Goal: Ask a question: Seek information or help from site administrators or community

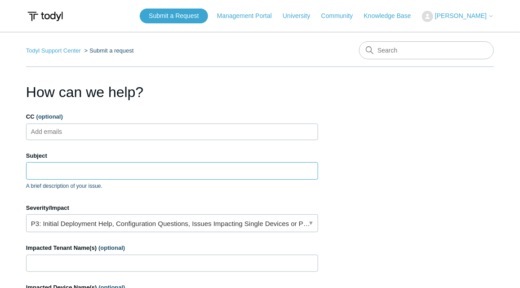
click at [95, 173] on input "Subject" at bounding box center [172, 170] width 292 height 17
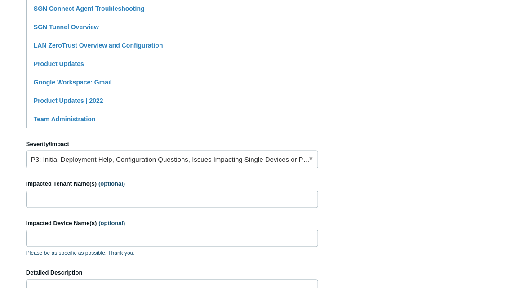
scroll to position [289, 0]
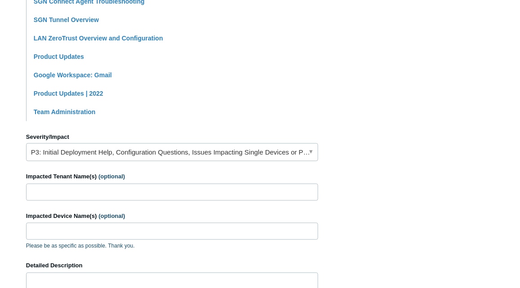
type input "How come [PERSON_NAME] sees me in [GEOGRAPHIC_DATA] and shows content in Spanis…"
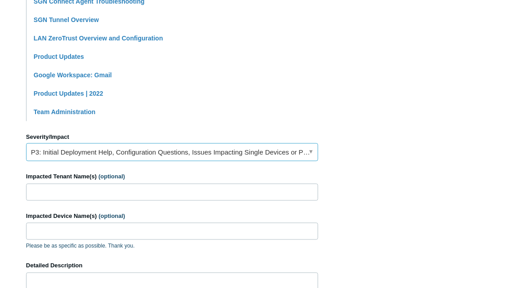
click at [176, 151] on link "P3: Initial Deployment Help, Configuration Questions, Issues Impacting Single D…" at bounding box center [172, 152] width 292 height 18
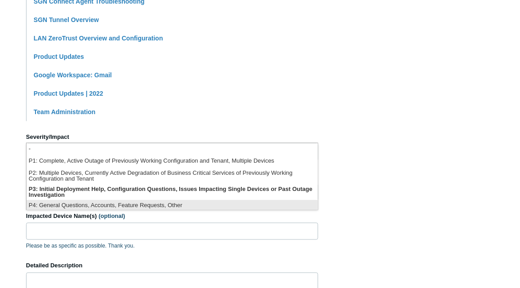
scroll to position [2, 0]
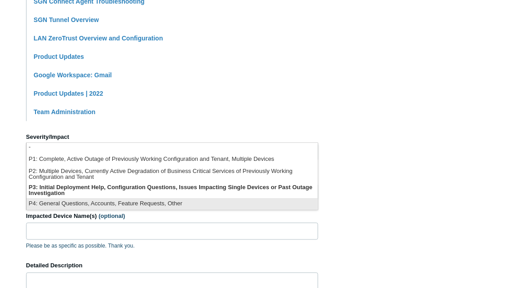
click at [164, 203] on li "P4: General Questions, Accounts, Feature Requests, Other" at bounding box center [172, 204] width 291 height 12
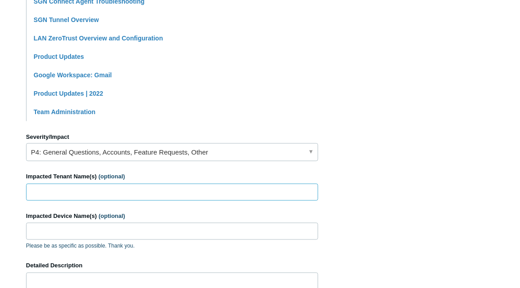
click at [147, 197] on input "Impacted Tenant Name(s) (optional)" at bounding box center [172, 192] width 292 height 17
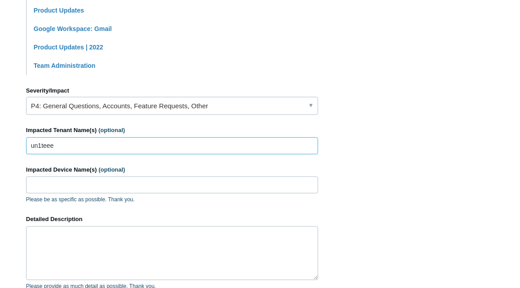
scroll to position [351, 0]
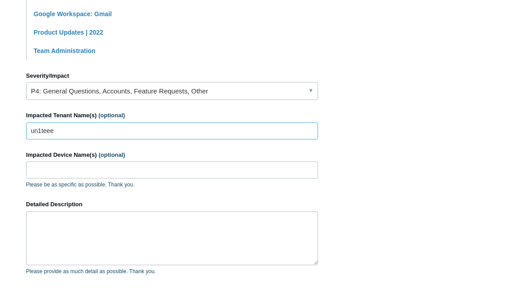
type input "un1teee"
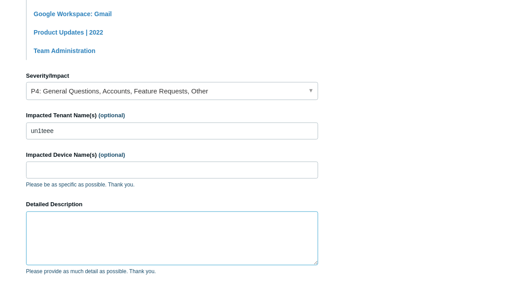
click at [119, 235] on textarea "Detailed Description" at bounding box center [172, 239] width 292 height 54
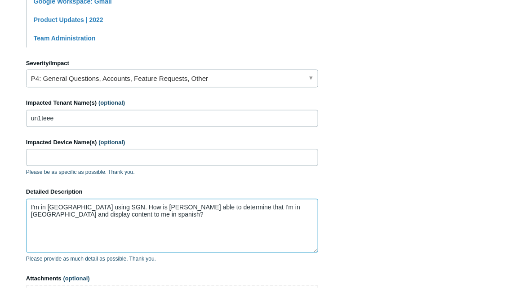
scroll to position [365, 0]
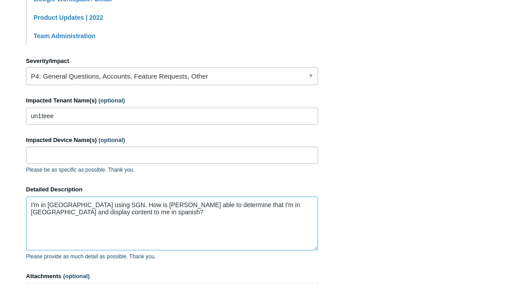
click at [153, 206] on textarea "I'm in [GEOGRAPHIC_DATA] using SGN. How is [PERSON_NAME] able to determine that…" at bounding box center [172, 224] width 292 height 54
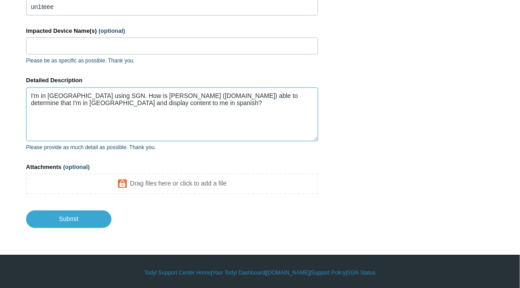
scroll to position [476, 0]
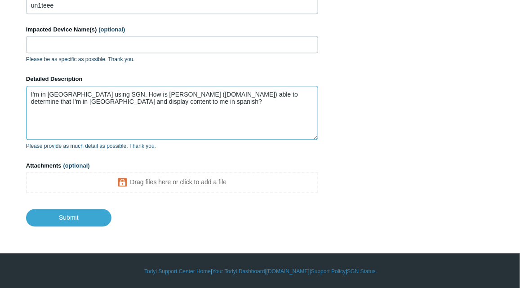
click at [173, 130] on textarea "I'm in [GEOGRAPHIC_DATA] using SGN. How is [PERSON_NAME] ([DOMAIN_NAME]) able t…" at bounding box center [172, 113] width 292 height 54
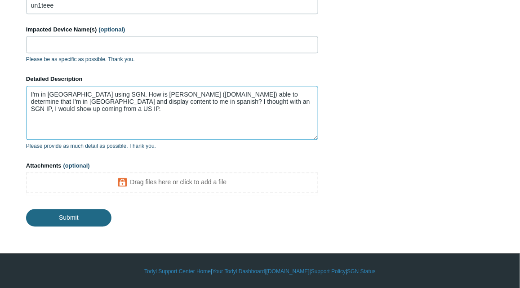
type textarea "I'm in [GEOGRAPHIC_DATA] using SGN. How is [PERSON_NAME] ([DOMAIN_NAME]) able t…"
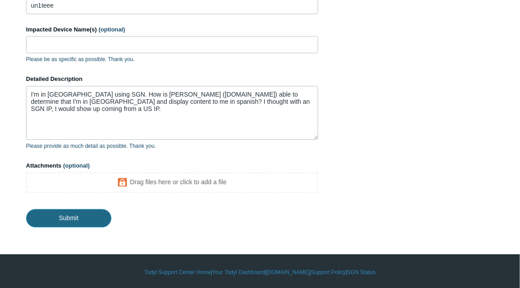
click at [68, 221] on input "Submit" at bounding box center [68, 218] width 85 height 18
